Goal: Information Seeking & Learning: Learn about a topic

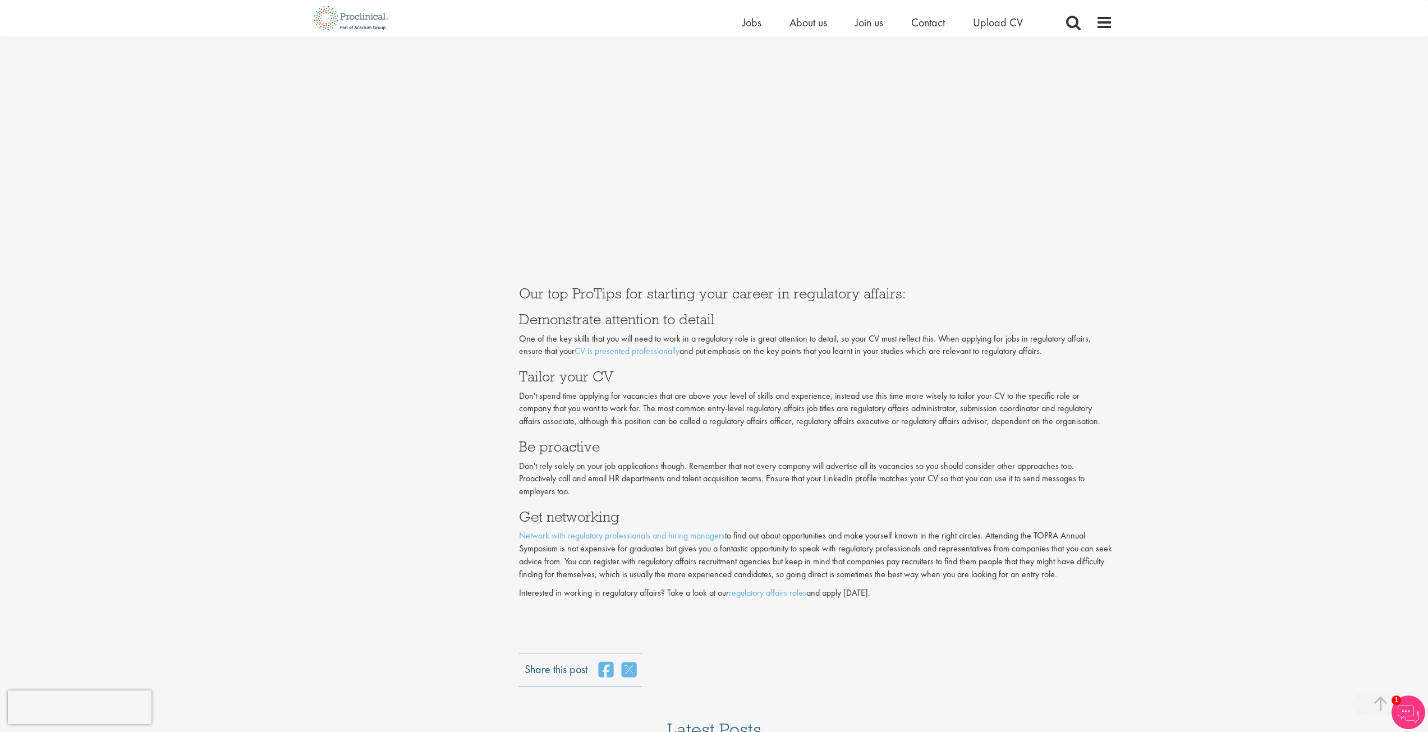
scroll to position [2076, 0]
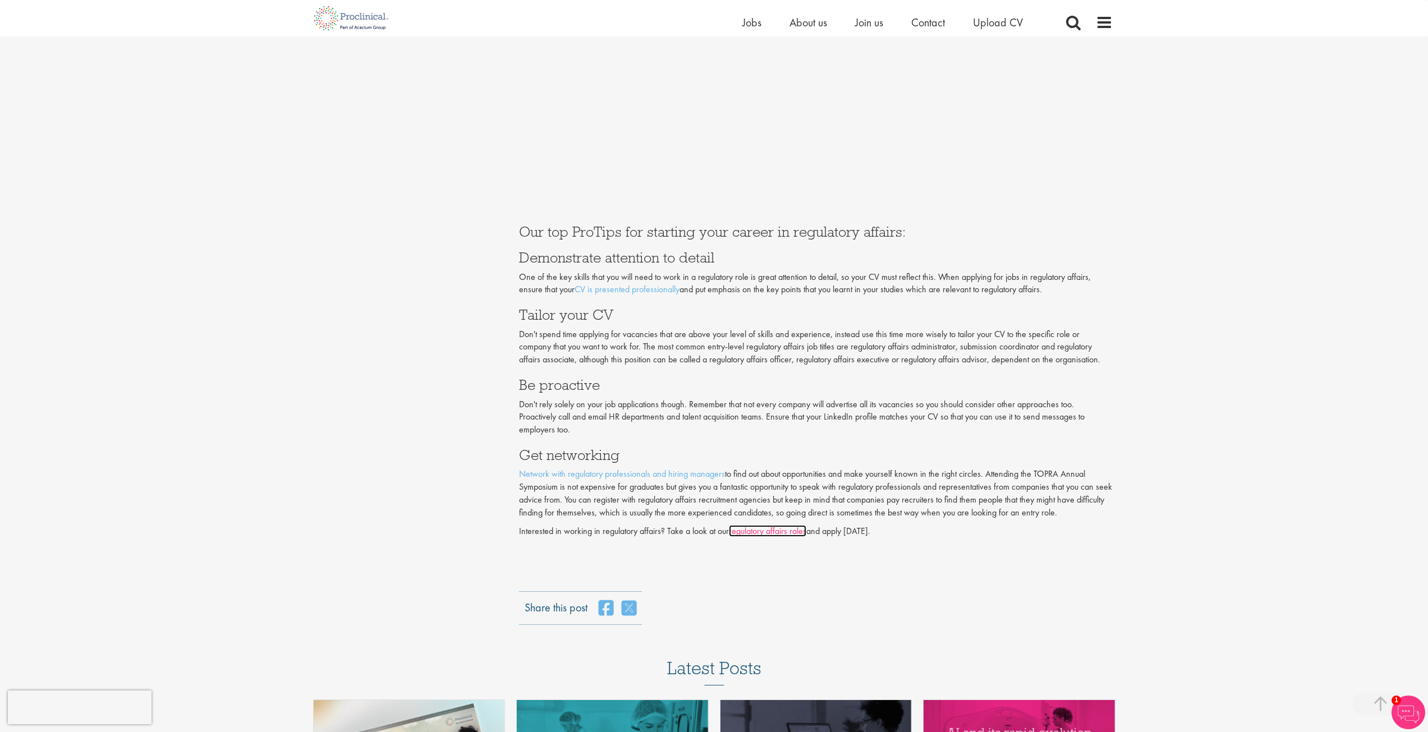
click at [760, 533] on link "regulatory affairs roles" at bounding box center [767, 531] width 77 height 12
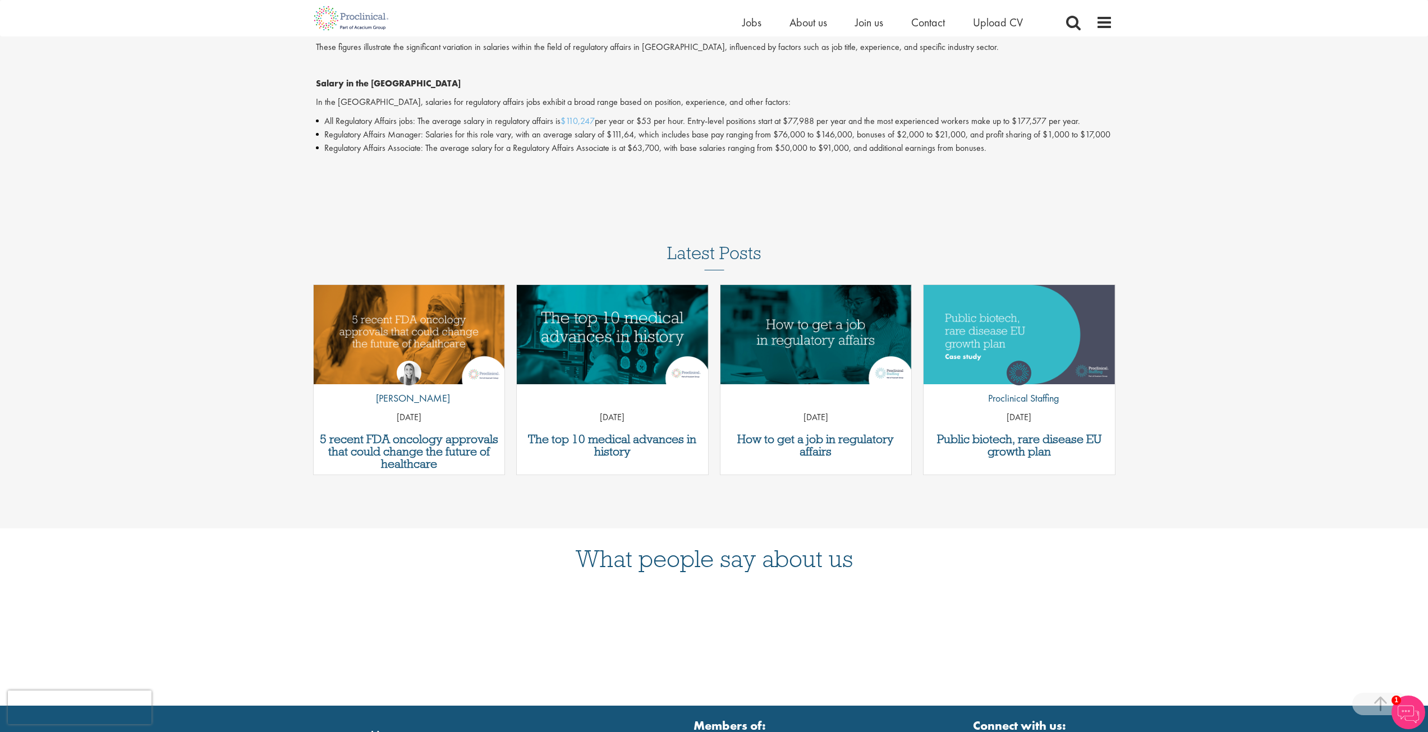
scroll to position [1571, 0]
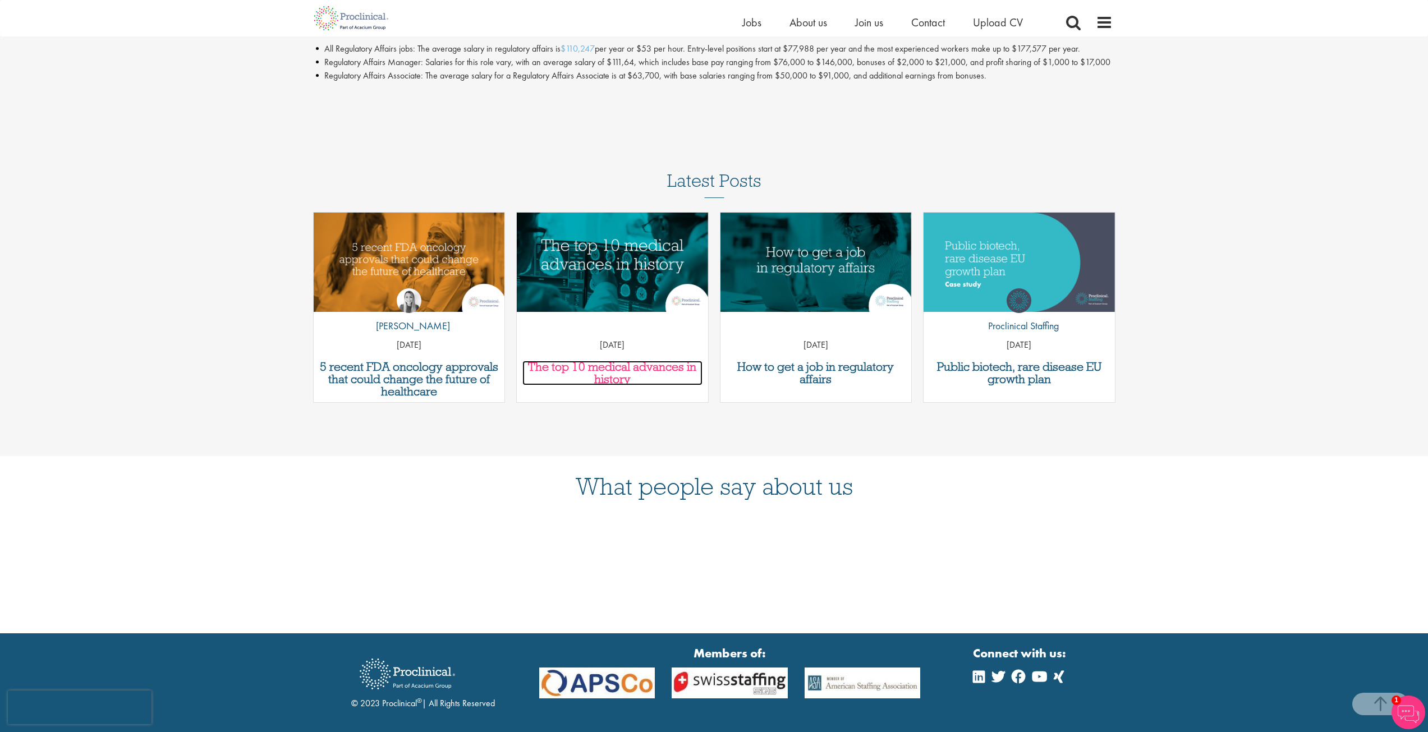
click at [623, 386] on h3 "The top 10 medical advances in history" at bounding box center [612, 373] width 180 height 25
